Goal: Information Seeking & Learning: Learn about a topic

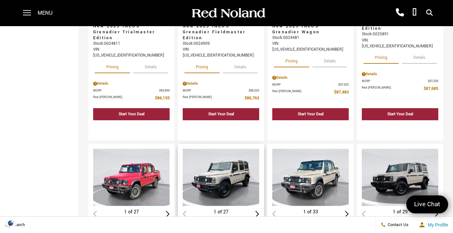
scroll to position [892, 0]
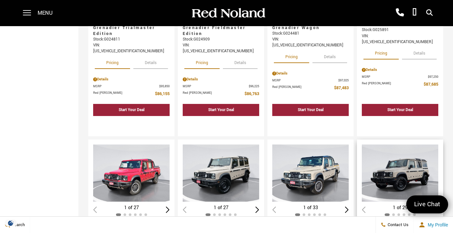
click at [437, 207] on div "Next slide" at bounding box center [437, 210] width 4 height 6
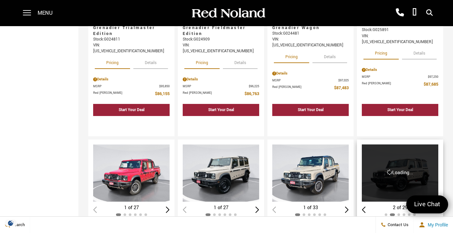
click at [437, 204] on div "2 of 29" at bounding box center [400, 207] width 77 height 7
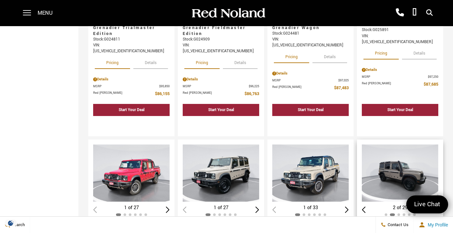
click at [437, 207] on div "Next slide" at bounding box center [437, 210] width 4 height 6
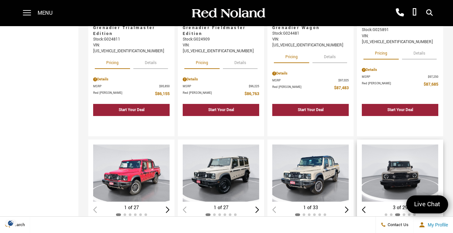
click at [437, 207] on div "Next slide" at bounding box center [437, 210] width 4 height 6
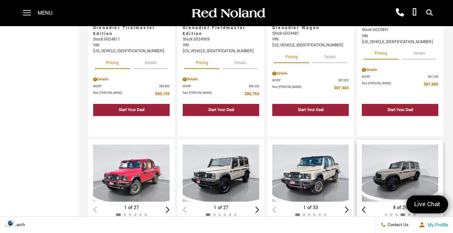
click at [437, 207] on div "Next slide" at bounding box center [437, 210] width 4 height 6
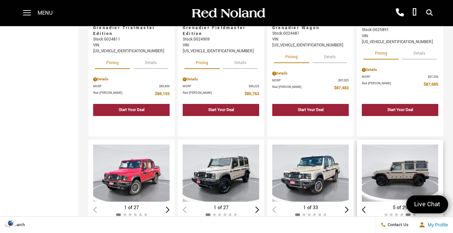
click at [437, 207] on div "Next slide" at bounding box center [437, 210] width 4 height 6
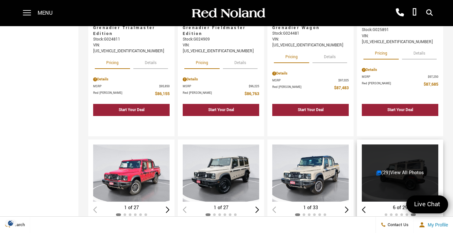
click at [437, 204] on div "6 of 29" at bounding box center [400, 207] width 77 height 7
click at [386, 169] on link "(29) View All Photos" at bounding box center [400, 172] width 48 height 7
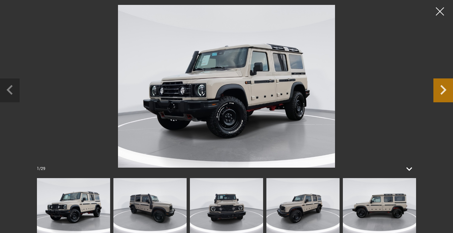
click at [443, 89] on icon "Next slide" at bounding box center [444, 88] width 20 height 21
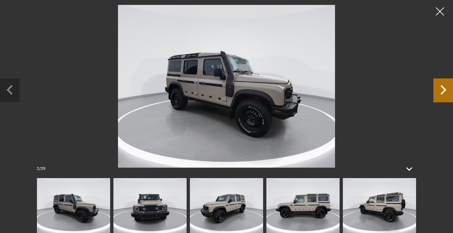
click at [443, 89] on icon "Next slide" at bounding box center [444, 88] width 20 height 21
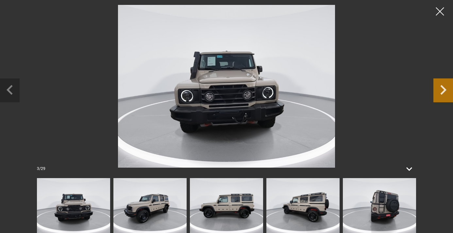
click at [443, 89] on icon "Next slide" at bounding box center [444, 88] width 20 height 21
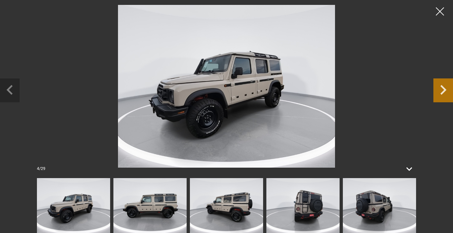
click at [443, 89] on icon "Next slide" at bounding box center [444, 88] width 20 height 21
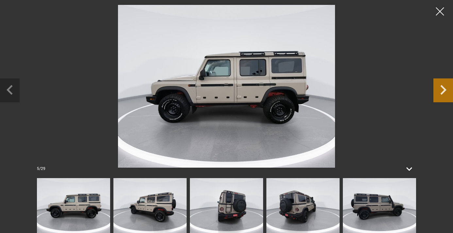
click at [443, 89] on icon "Next slide" at bounding box center [444, 88] width 20 height 21
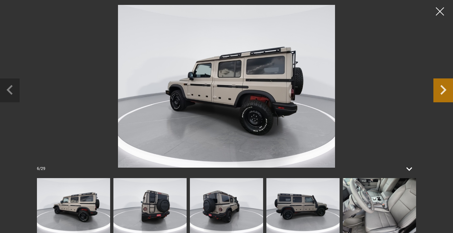
click at [443, 89] on icon "Next slide" at bounding box center [444, 88] width 20 height 21
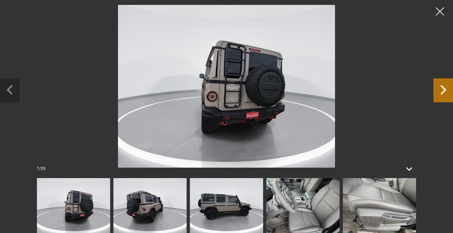
click at [443, 89] on icon "Next slide" at bounding box center [444, 88] width 20 height 21
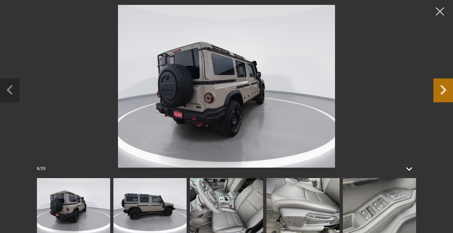
click at [443, 89] on icon "Next slide" at bounding box center [444, 88] width 20 height 21
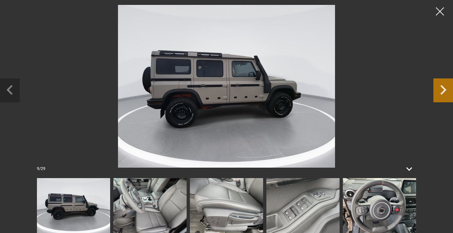
click at [443, 89] on icon "Next slide" at bounding box center [444, 88] width 20 height 21
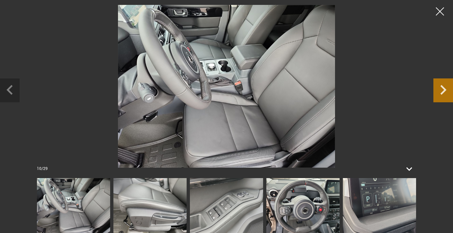
click at [443, 89] on icon "Next slide" at bounding box center [444, 88] width 20 height 21
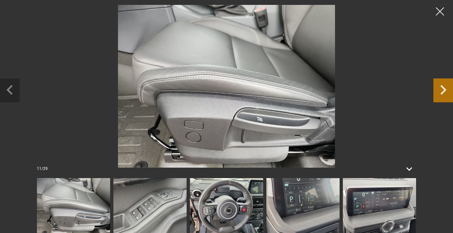
click at [443, 89] on icon "Next slide" at bounding box center [444, 88] width 20 height 21
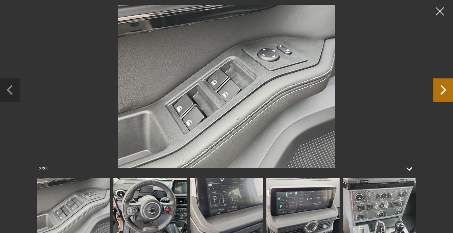
click at [443, 89] on icon "Next slide" at bounding box center [444, 88] width 20 height 21
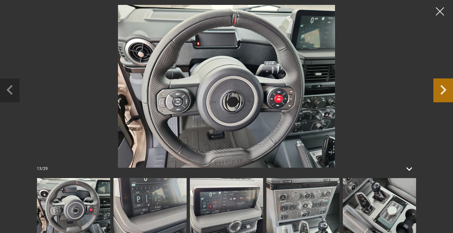
click at [443, 89] on icon "Next slide" at bounding box center [444, 88] width 20 height 21
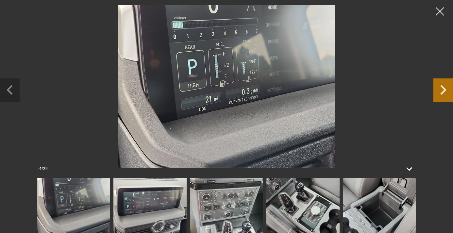
click at [443, 89] on icon "Next slide" at bounding box center [444, 88] width 20 height 21
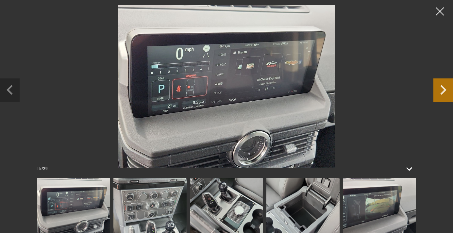
click at [443, 89] on icon "Next slide" at bounding box center [444, 88] width 20 height 21
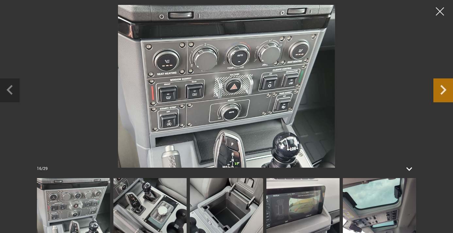
click at [443, 89] on icon "Next slide" at bounding box center [444, 88] width 20 height 21
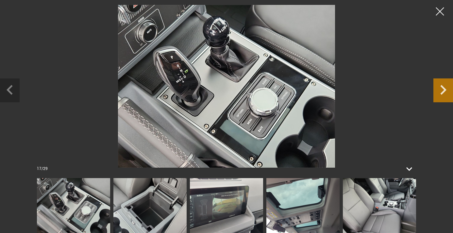
click at [443, 89] on icon "Next slide" at bounding box center [444, 88] width 20 height 21
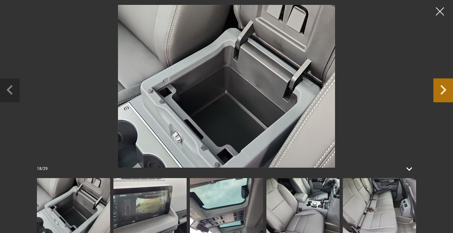
click at [443, 89] on icon "Next slide" at bounding box center [444, 88] width 20 height 21
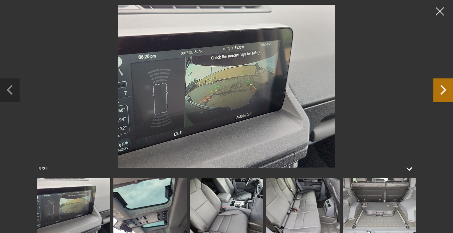
click at [443, 89] on icon "Next slide" at bounding box center [444, 88] width 20 height 21
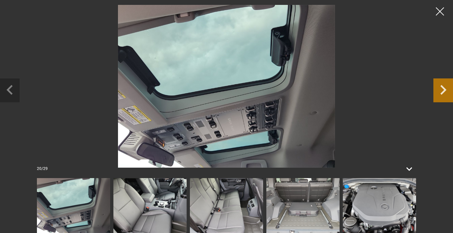
click at [443, 89] on icon "Next slide" at bounding box center [444, 88] width 20 height 21
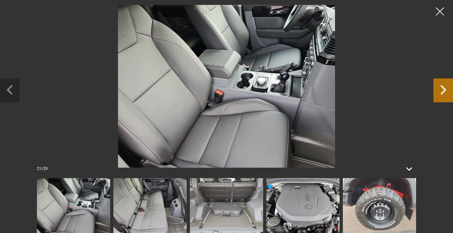
click at [443, 89] on icon "Next slide" at bounding box center [444, 88] width 20 height 21
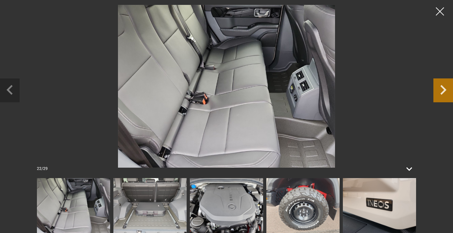
click at [443, 89] on icon "Next slide" at bounding box center [444, 88] width 20 height 21
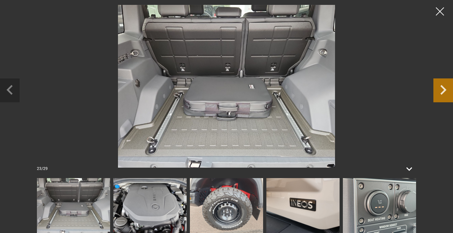
click at [443, 89] on icon "Next slide" at bounding box center [444, 88] width 20 height 21
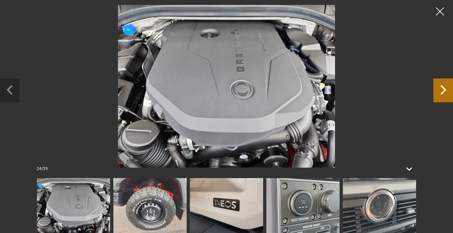
click at [443, 89] on icon "Next slide" at bounding box center [444, 88] width 20 height 21
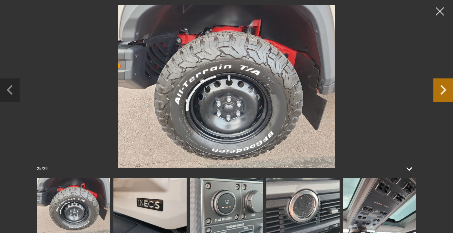
click at [443, 89] on icon "Next slide" at bounding box center [444, 88] width 20 height 21
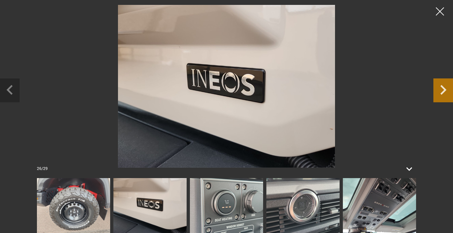
click at [443, 89] on icon "Next slide" at bounding box center [444, 88] width 20 height 21
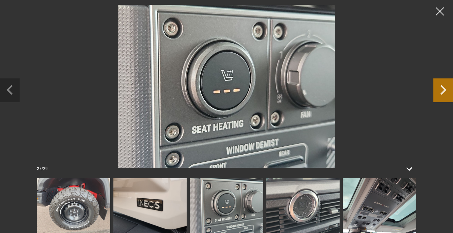
click at [443, 89] on icon "Next slide" at bounding box center [444, 88] width 20 height 21
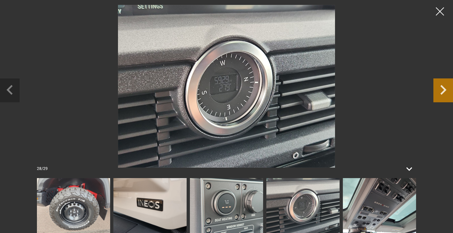
click at [443, 89] on icon "Next slide" at bounding box center [444, 88] width 20 height 21
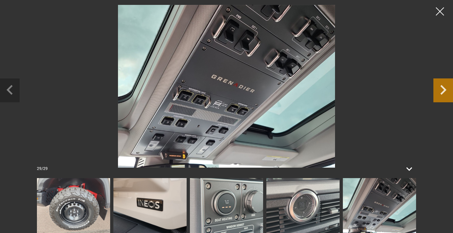
click at [443, 89] on icon "Next slide" at bounding box center [444, 88] width 20 height 21
click at [440, 11] on div at bounding box center [440, 11] width 17 height 17
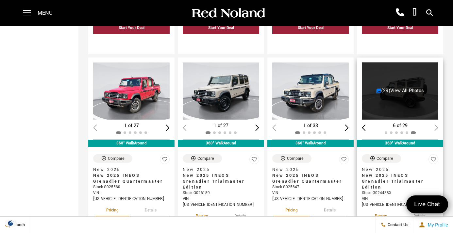
scroll to position [976, 0]
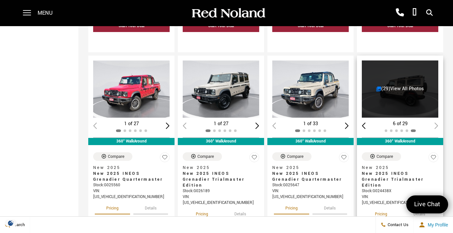
click at [382, 206] on button "Pricing" at bounding box center [381, 213] width 35 height 14
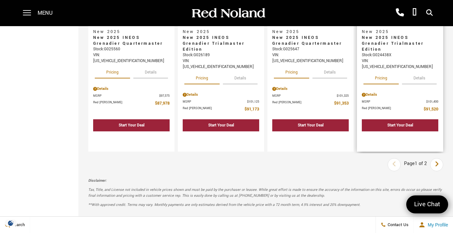
scroll to position [1117, 0]
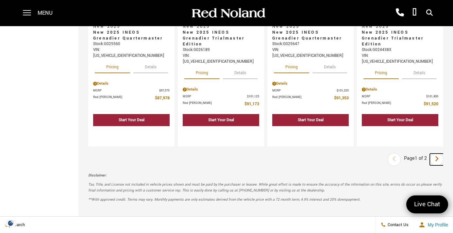
click at [438, 154] on icon "next page" at bounding box center [437, 159] width 4 height 10
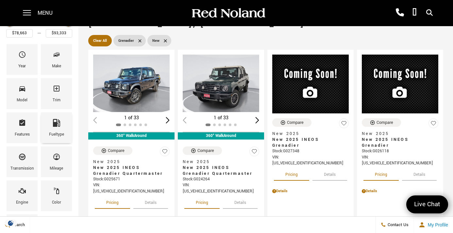
scroll to position [54, 0]
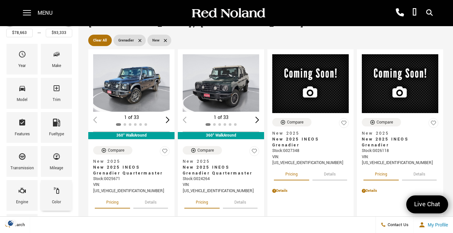
click at [54, 190] on icon "Color" at bounding box center [57, 191] width 8 height 8
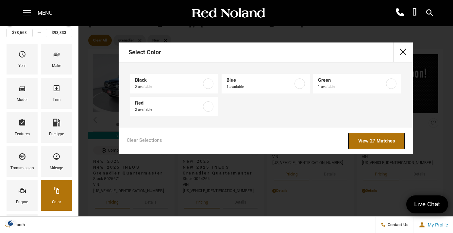
click at [385, 140] on link "View 27 Matches" at bounding box center [377, 141] width 56 height 16
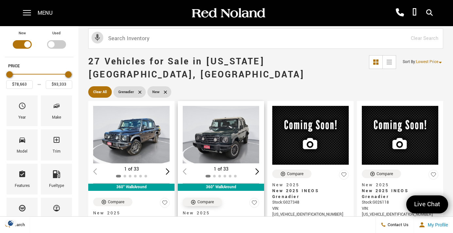
scroll to position [3, 0]
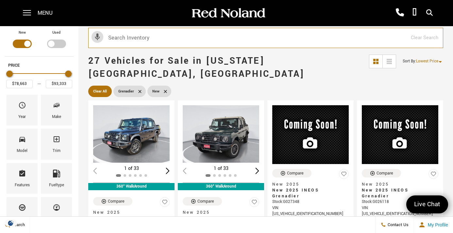
click at [123, 40] on input "text" at bounding box center [265, 38] width 355 height 20
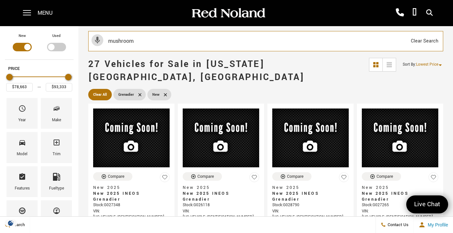
type input "mushroom"
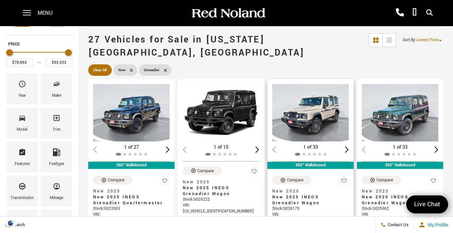
scroll to position [26, 0]
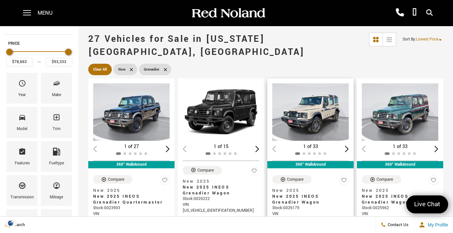
click at [347, 146] on div "Next slide" at bounding box center [347, 149] width 4 height 6
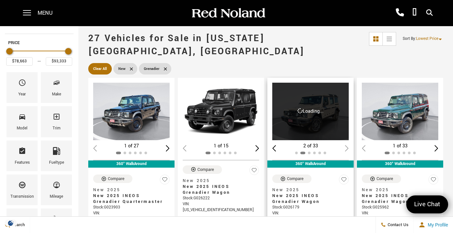
click at [347, 143] on div "2 of 33" at bounding box center [310, 146] width 77 height 7
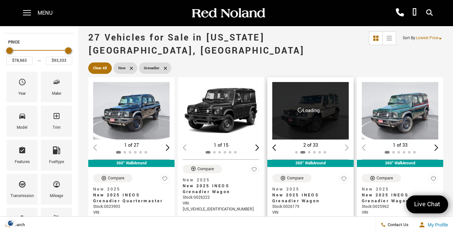
scroll to position [27, 0]
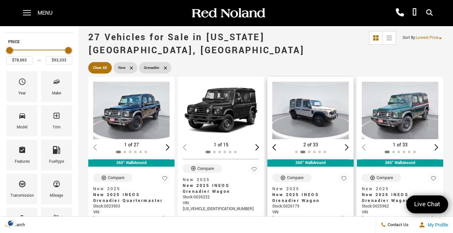
click at [347, 144] on div "Next slide" at bounding box center [347, 147] width 4 height 6
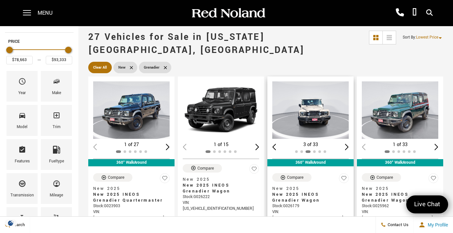
click at [347, 144] on div "Next slide" at bounding box center [347, 147] width 4 height 6
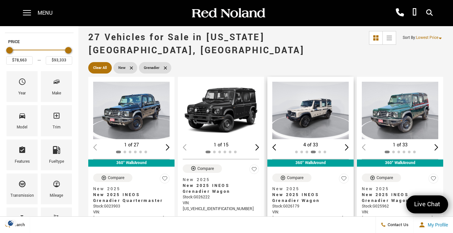
click at [347, 144] on div "Next slide" at bounding box center [347, 147] width 4 height 6
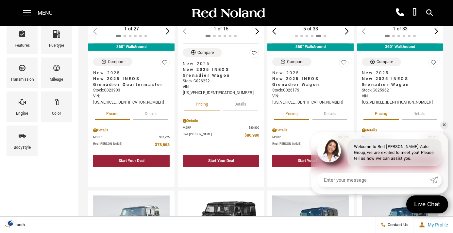
scroll to position [144, 0]
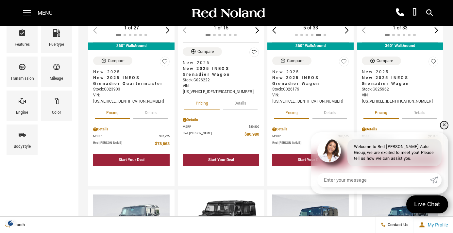
click at [444, 125] on link "✕" at bounding box center [444, 125] width 8 height 8
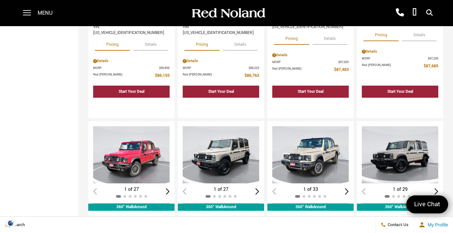
scroll to position [911, 0]
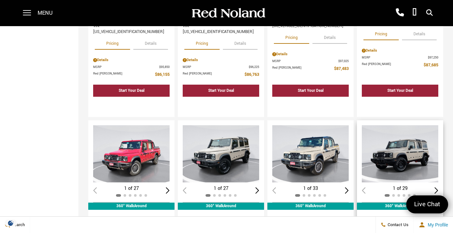
click at [404, 125] on img "1 / 2" at bounding box center [400, 154] width 77 height 58
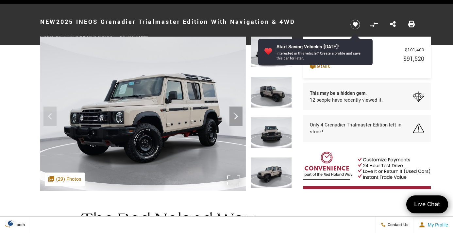
scroll to position [25, 0]
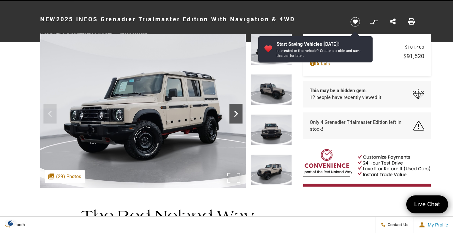
click at [235, 113] on icon "Next" at bounding box center [236, 113] width 13 height 13
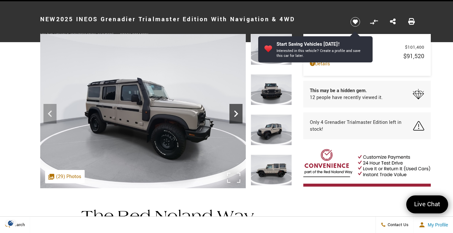
click at [236, 115] on icon "Next" at bounding box center [236, 114] width 4 height 7
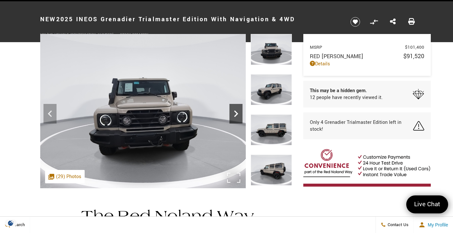
click at [236, 115] on icon "Next" at bounding box center [236, 114] width 4 height 7
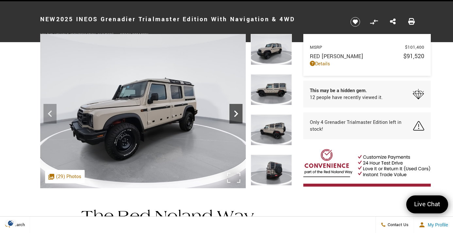
click at [236, 115] on icon "Next" at bounding box center [236, 114] width 4 height 7
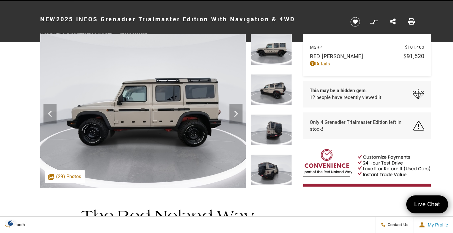
click at [270, 94] on img at bounding box center [271, 89] width 41 height 31
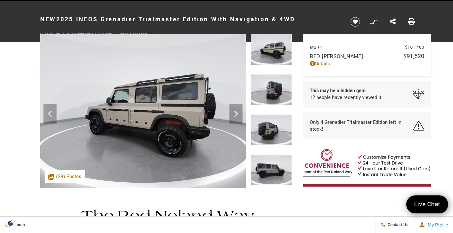
click at [275, 133] on img at bounding box center [271, 129] width 41 height 31
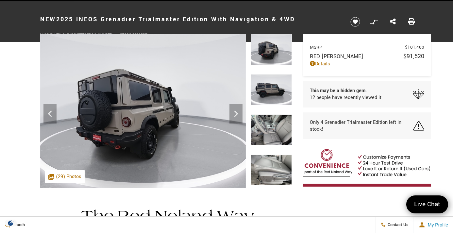
click at [270, 133] on img at bounding box center [271, 129] width 41 height 31
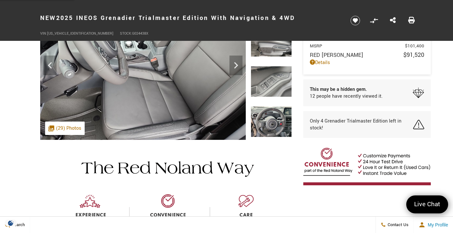
scroll to position [79, 0]
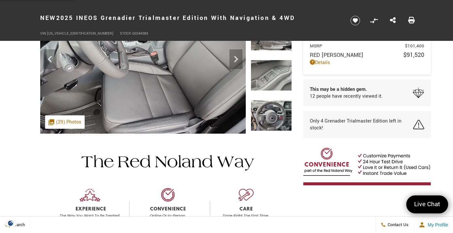
click at [275, 118] on img at bounding box center [271, 115] width 41 height 31
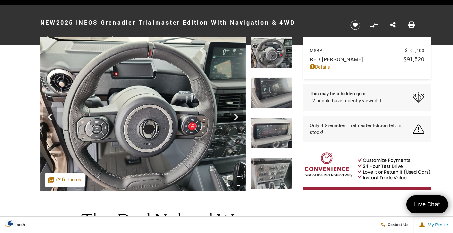
scroll to position [0, 0]
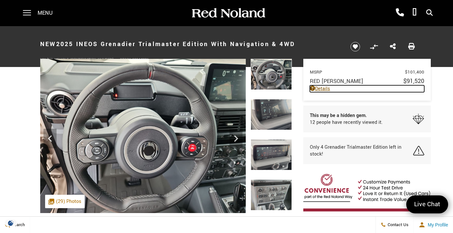
click at [321, 89] on link "Details" at bounding box center [367, 88] width 114 height 7
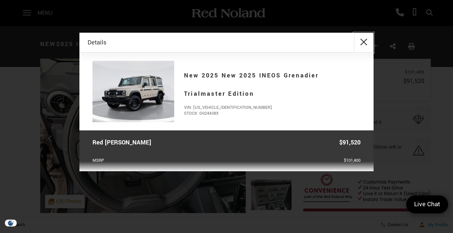
click at [362, 42] on button "close" at bounding box center [364, 43] width 20 height 20
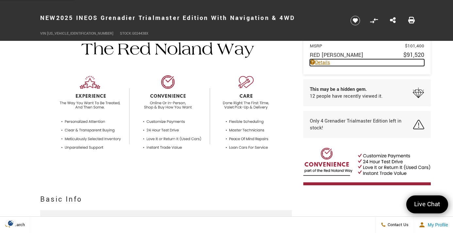
scroll to position [179, 0]
